Goal: Find specific page/section: Find specific page/section

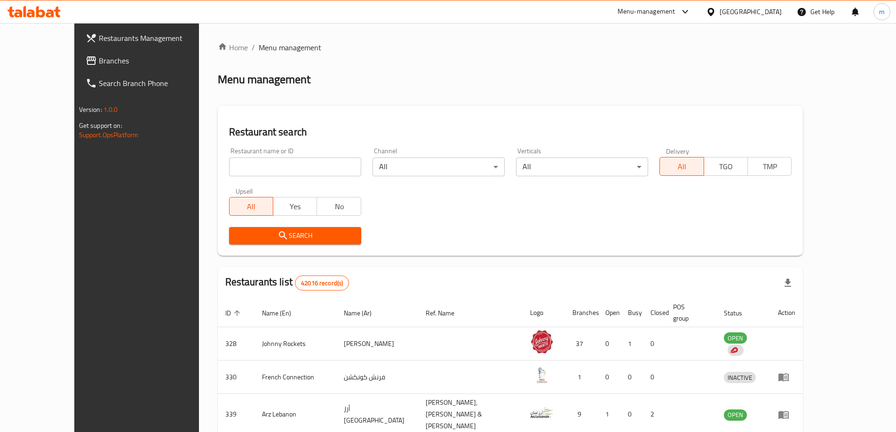
click at [99, 63] on span "Branches" at bounding box center [158, 60] width 118 height 11
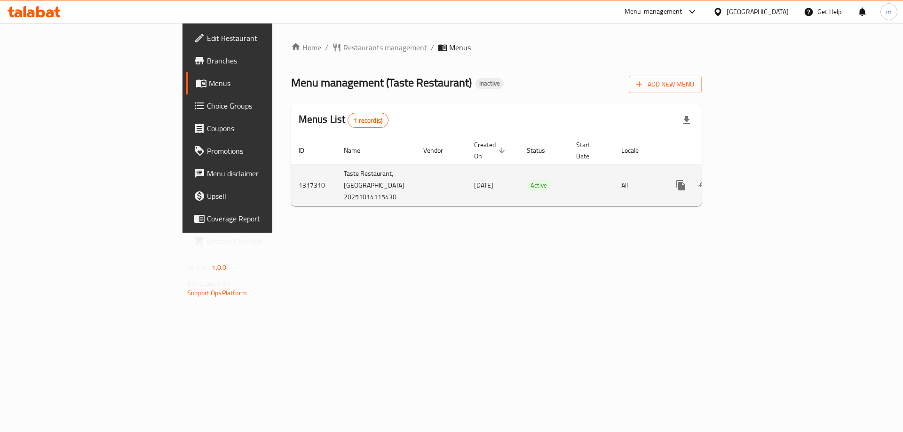
drag, startPoint x: 489, startPoint y: 182, endPoint x: 454, endPoint y: 195, distance: 37.8
click at [454, 195] on tr "1317310 Taste Restaurant,Hor Al Anz 20251014115430 14/10/2025 Active - All" at bounding box center [529, 185] width 476 height 41
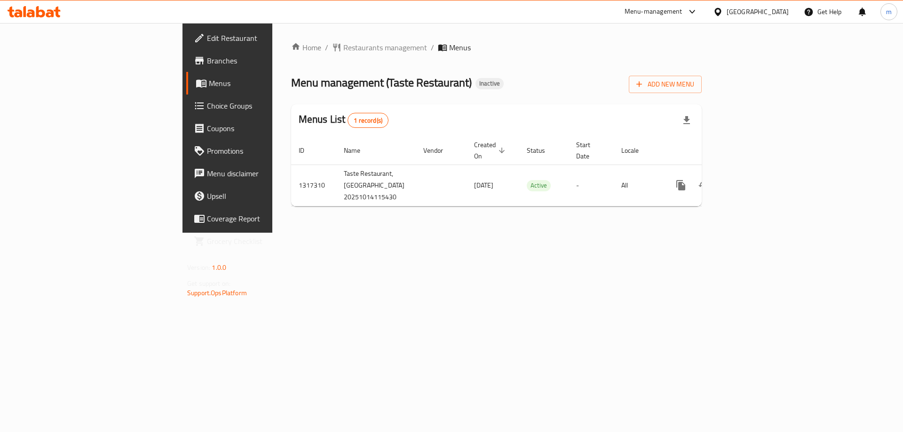
click at [488, 233] on div "Home / Restaurants management / Menus Menu management ( Taste Restaurant ) Inac…" at bounding box center [496, 128] width 448 height 210
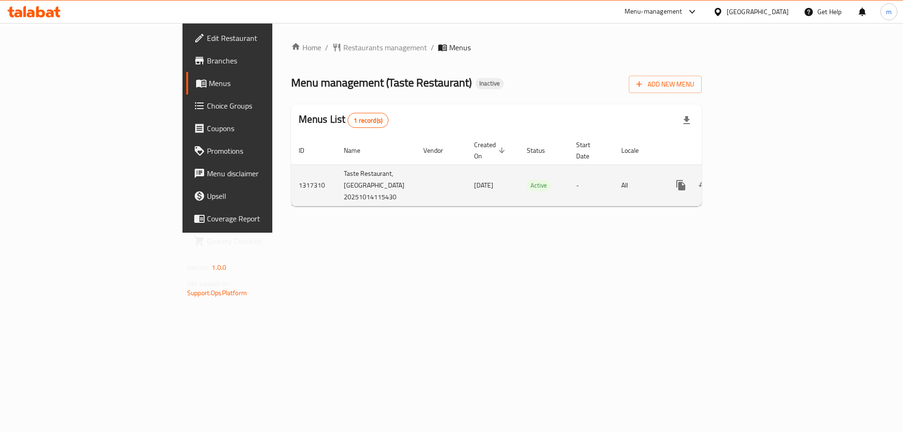
click at [754, 185] on icon "enhanced table" at bounding box center [748, 185] width 11 height 11
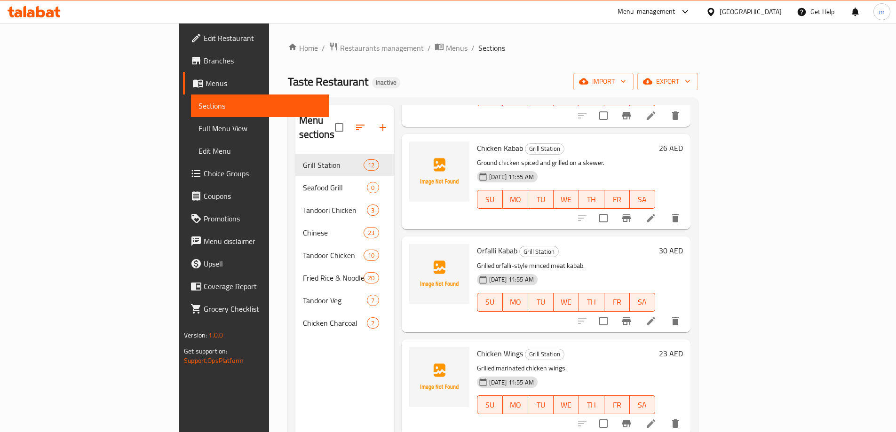
scroll to position [470, 0]
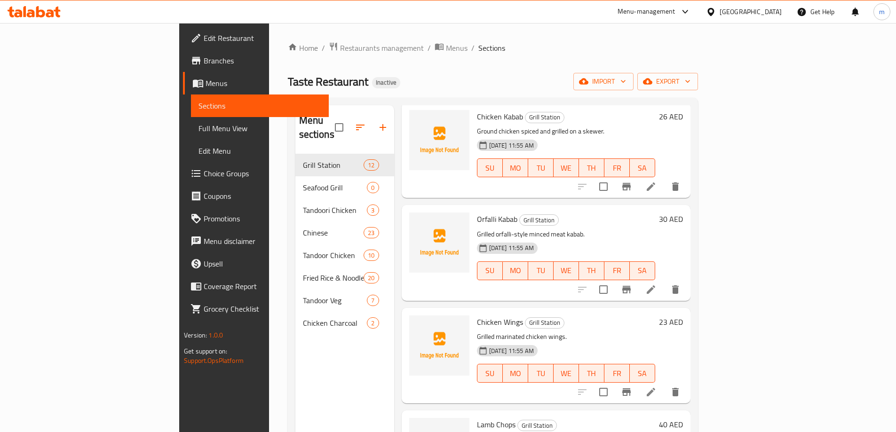
click at [198, 133] on span "Full Menu View" at bounding box center [259, 128] width 123 height 11
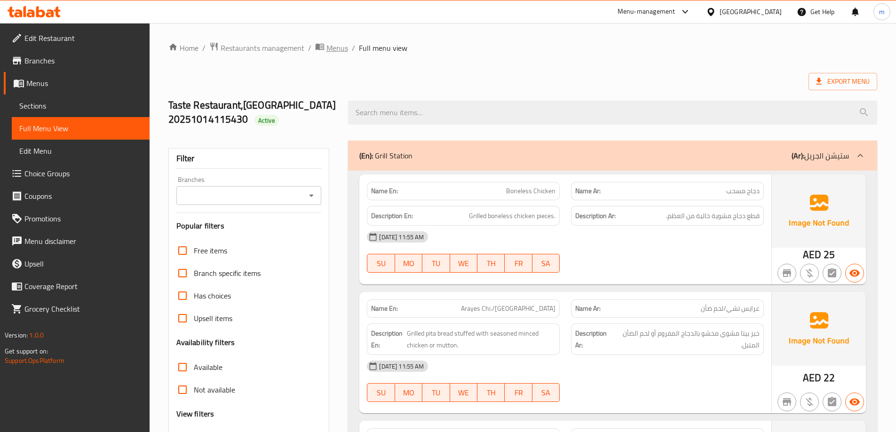
click at [332, 44] on span "Menus" at bounding box center [337, 47] width 22 height 11
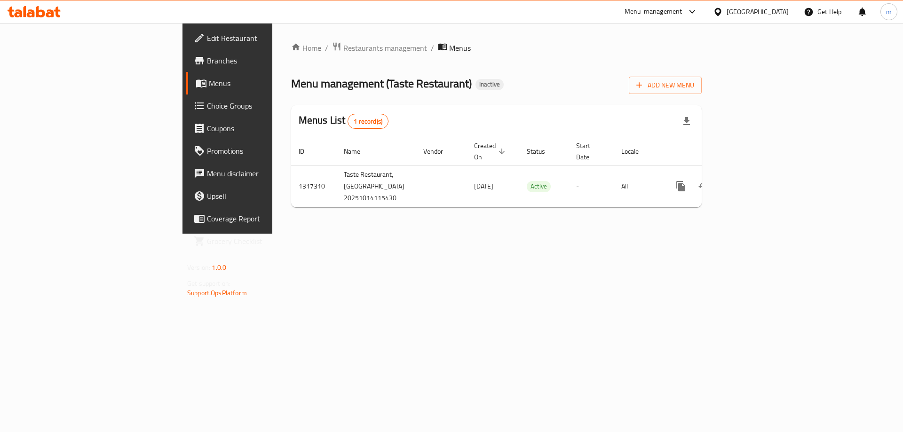
click at [207, 60] on span "Branches" at bounding box center [266, 60] width 119 height 11
